Goal: Information Seeking & Learning: Learn about a topic

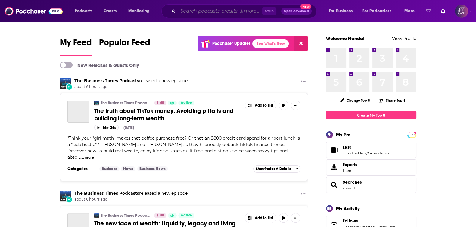
click at [233, 10] on input "Search podcasts, credits, & more..." at bounding box center [220, 11] width 84 height 10
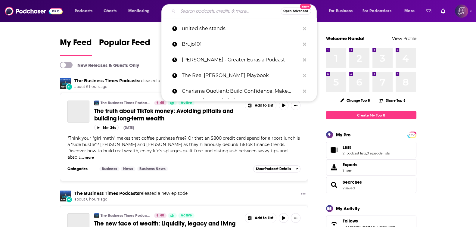
paste input "Blush Podcast"
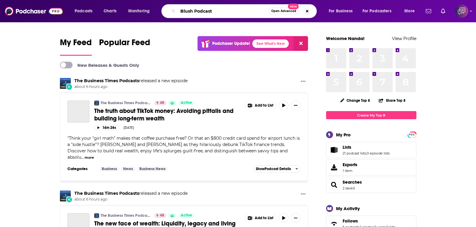
type input "Blush Podcast"
click at [282, 11] on span "Open Advanced" at bounding box center [283, 11] width 25 height 3
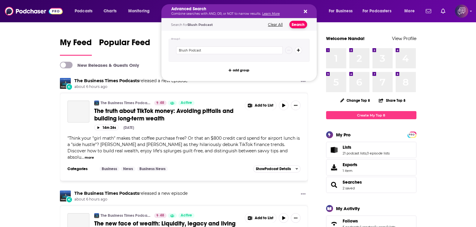
click at [292, 22] on button "Search" at bounding box center [298, 25] width 18 height 8
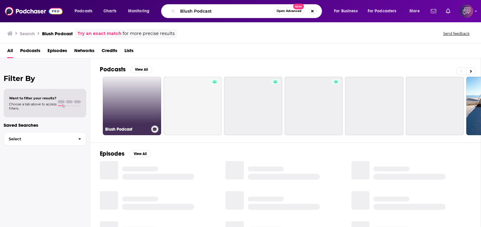
click at [124, 107] on link "Blush Podcast" at bounding box center [132, 106] width 58 height 58
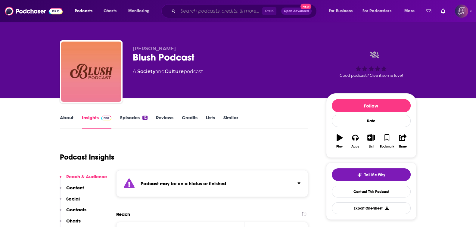
click at [211, 7] on input "Search podcasts, credits, & more..." at bounding box center [220, 11] width 84 height 10
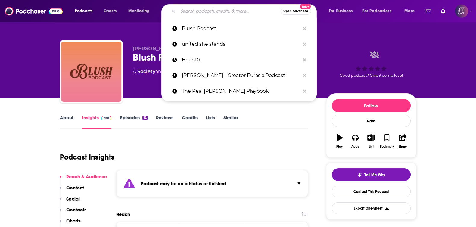
paste input "Blush"
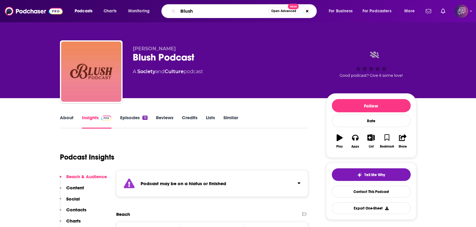
type input "Blush"
click at [286, 10] on span "Open Advanced" at bounding box center [283, 11] width 25 height 3
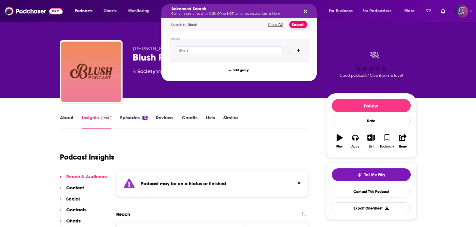
click at [297, 22] on button "Search" at bounding box center [298, 25] width 18 height 8
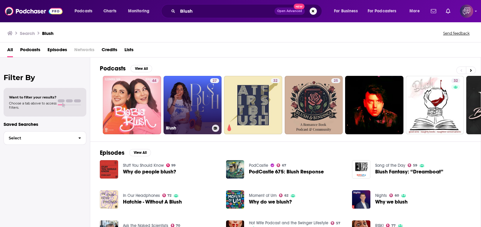
click at [196, 104] on link "27 Blush" at bounding box center [193, 105] width 58 height 58
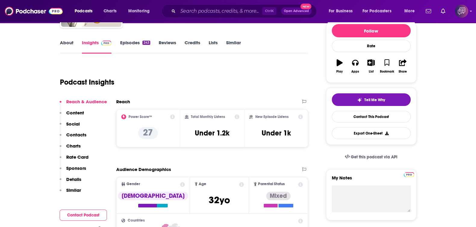
scroll to position [113, 0]
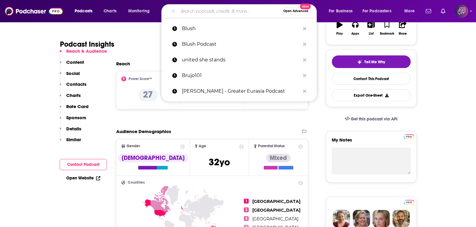
click at [203, 13] on input "Search podcasts, credits, & more..." at bounding box center [229, 11] width 103 height 10
paste input "Take A Deep Breath"
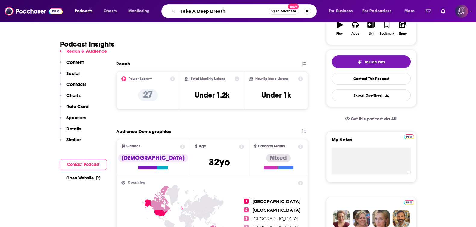
type input "Take A Deep Breath"
click at [290, 10] on span "Open Advanced" at bounding box center [283, 11] width 25 height 3
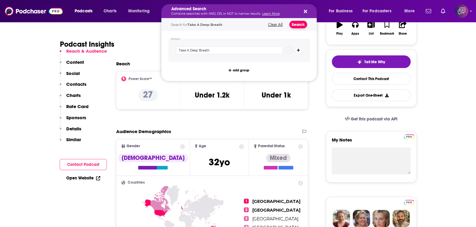
click at [298, 22] on button "Search" at bounding box center [298, 25] width 18 height 8
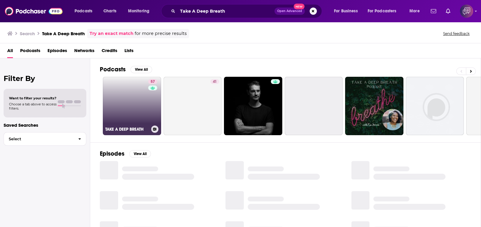
click at [132, 113] on link "57 TAKE A DEEP BREATH" at bounding box center [132, 106] width 58 height 58
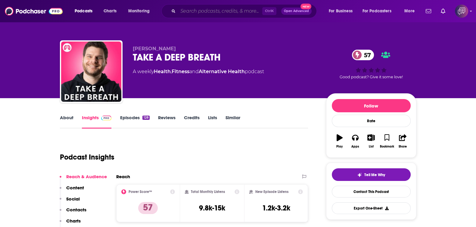
click at [235, 14] on input "Search podcasts, credits, & more..." at bounding box center [220, 11] width 84 height 10
paste input "The Meaning of Men Podcast"
type input "The Meaning of Men Podcast"
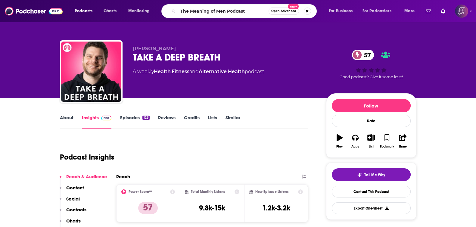
click at [279, 11] on span "Open Advanced" at bounding box center [283, 11] width 25 height 3
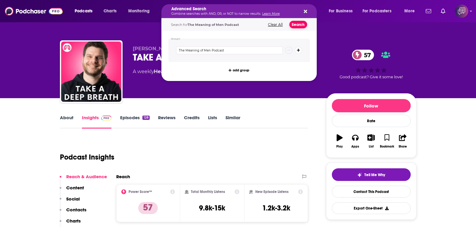
click at [295, 24] on button "Search" at bounding box center [298, 25] width 18 height 8
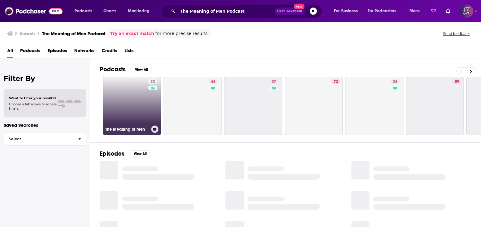
click at [131, 107] on link "32 The Meaning of Men" at bounding box center [132, 106] width 58 height 58
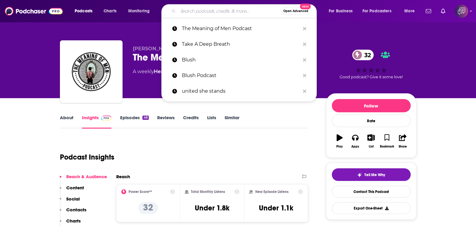
click at [237, 8] on input "Search podcasts, credits, & more..." at bounding box center [229, 11] width 103 height 10
paste input "she's in progress"
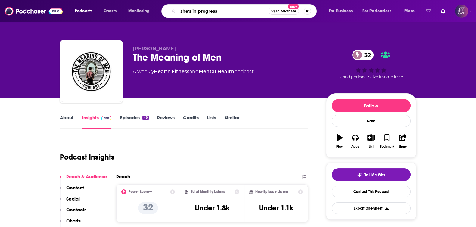
type input "she's in progress"
click at [290, 11] on span "Open Advanced" at bounding box center [283, 11] width 25 height 3
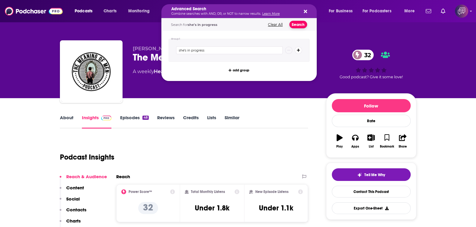
click at [292, 23] on button "Search" at bounding box center [298, 25] width 18 height 8
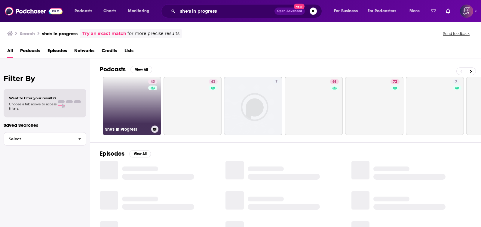
click at [113, 94] on link "43 She's In Progress" at bounding box center [132, 106] width 58 height 58
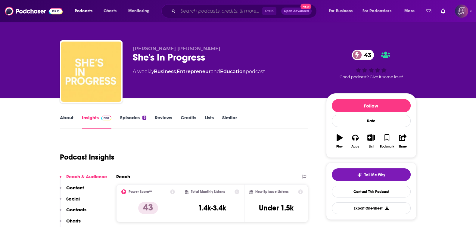
click at [213, 13] on input "Search podcasts, credits, & more..." at bounding box center [220, 11] width 84 height 10
paste input "The UNreasonable Life"
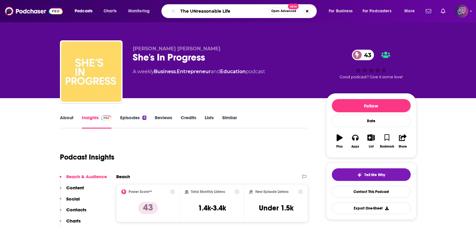
type input "The UNreasonable Life"
click at [282, 10] on span "Open Advanced" at bounding box center [283, 11] width 25 height 3
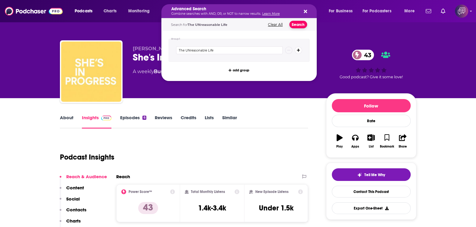
click at [301, 26] on button "Search" at bounding box center [298, 25] width 18 height 8
